Goal: Understand process/instructions

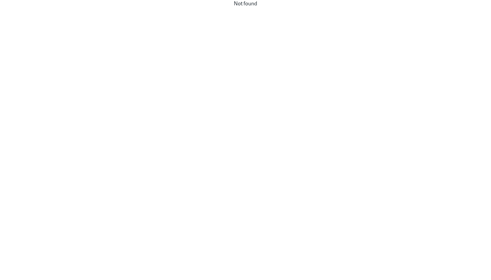
click at [74, 0] on div "Not found" at bounding box center [245, 3] width 491 height 7
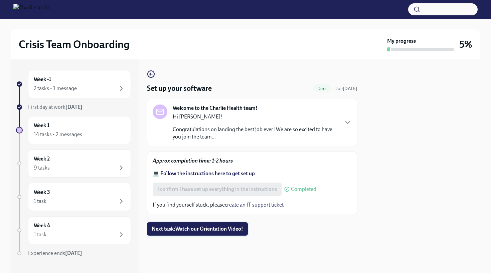
click at [224, 231] on span "Next task : Watch our Orientation Video!" at bounding box center [197, 229] width 91 height 7
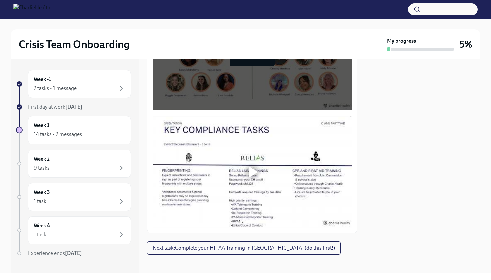
scroll to position [206, 0]
click at [253, 172] on div at bounding box center [253, 171] width 9 height 11
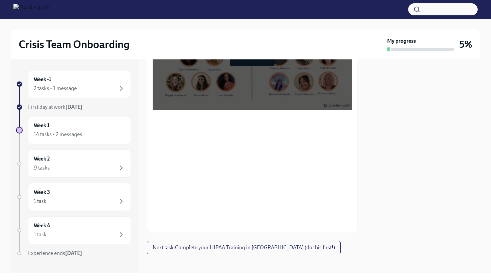
scroll to position [0, 0]
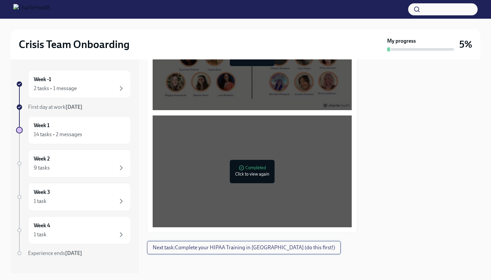
click at [282, 242] on button "Next task : Complete your HIPAA Training in Docebo (do this first!)" at bounding box center [244, 247] width 194 height 13
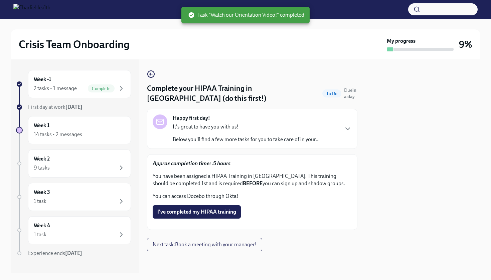
click at [268, 129] on p "It's great to have you with us!" at bounding box center [246, 126] width 147 height 7
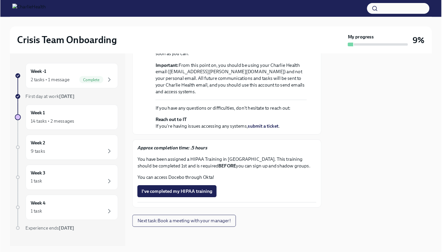
scroll to position [184, 0]
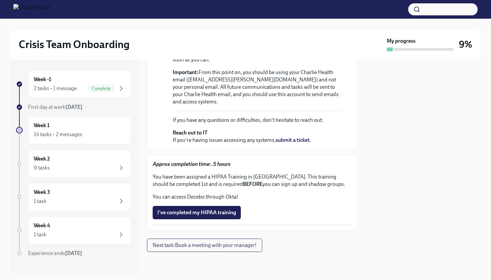
drag, startPoint x: 223, startPoint y: 211, endPoint x: 207, endPoint y: 176, distance: 39.2
click at [210, 175] on div "Approx completion time: .5 hours You have been assigned a HIPAA Training in Doc…" at bounding box center [252, 193] width 199 height 64
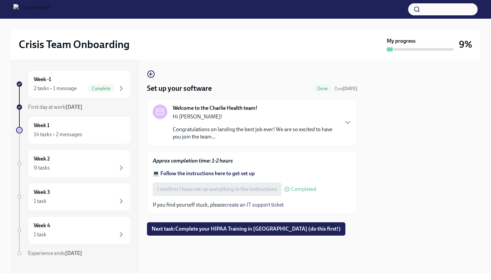
click at [213, 191] on div "I confirm I have set up everything in the instructions Completed" at bounding box center [235, 189] width 164 height 13
click at [195, 174] on strong "💻 Follow the instructions here to get set up" at bounding box center [204, 173] width 102 height 6
